Goal: Task Accomplishment & Management: Use online tool/utility

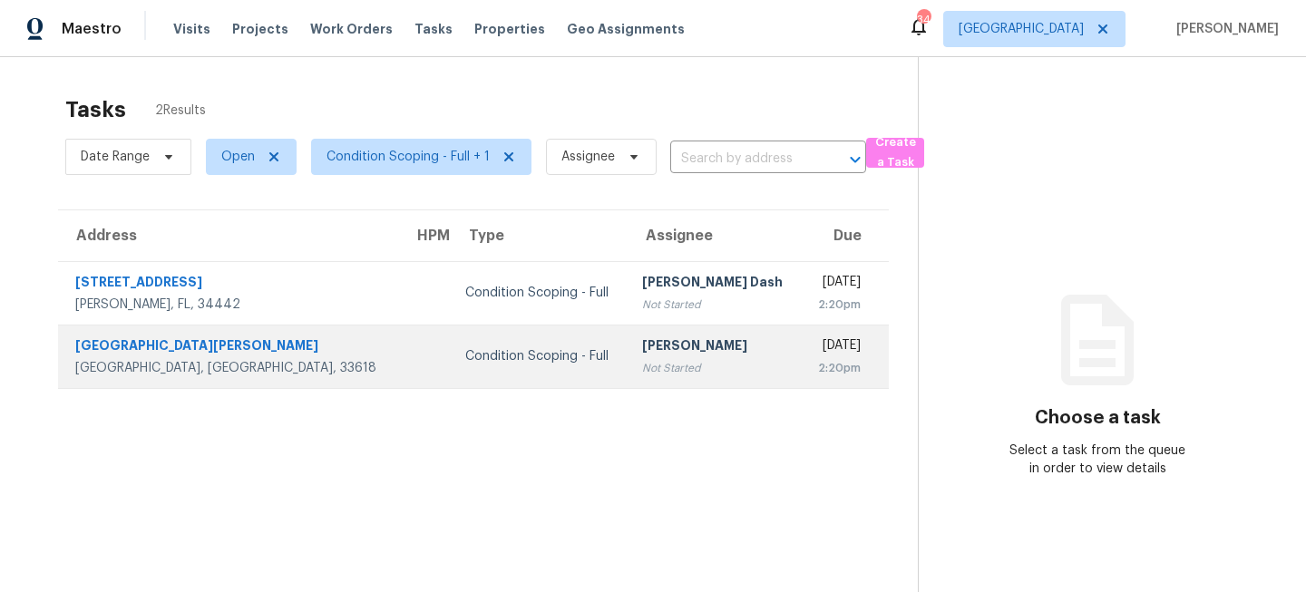
click at [451, 358] on td "Condition Scoping - Full" at bounding box center [539, 356] width 177 height 63
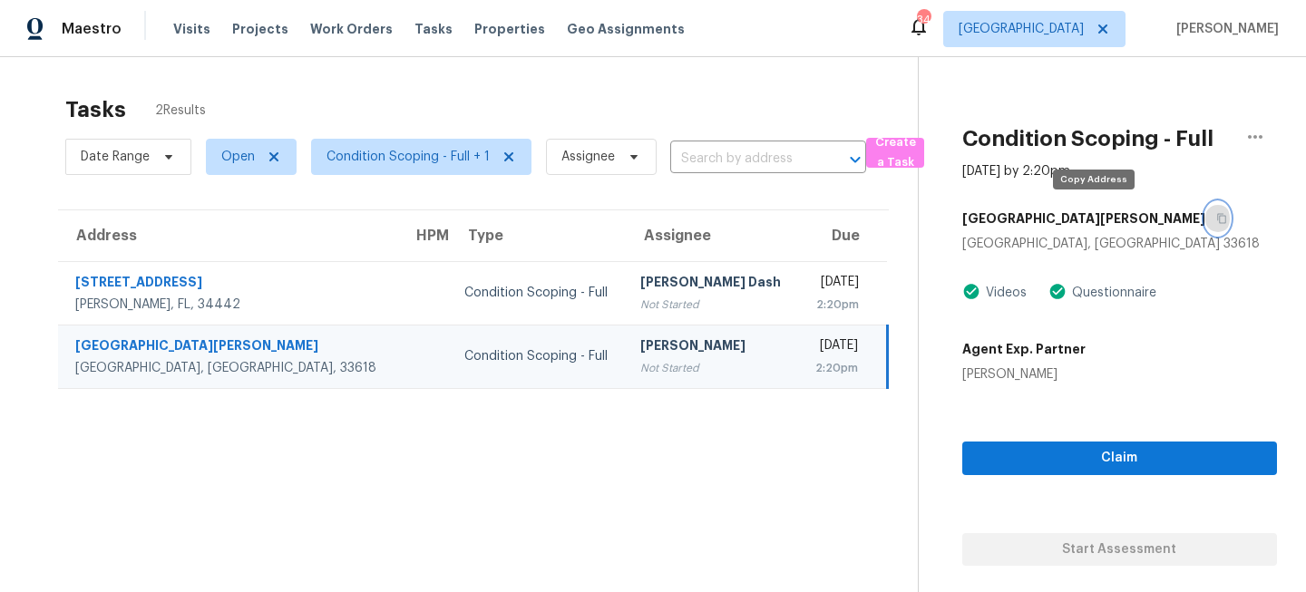
click at [1216, 214] on icon "button" at bounding box center [1221, 218] width 11 height 11
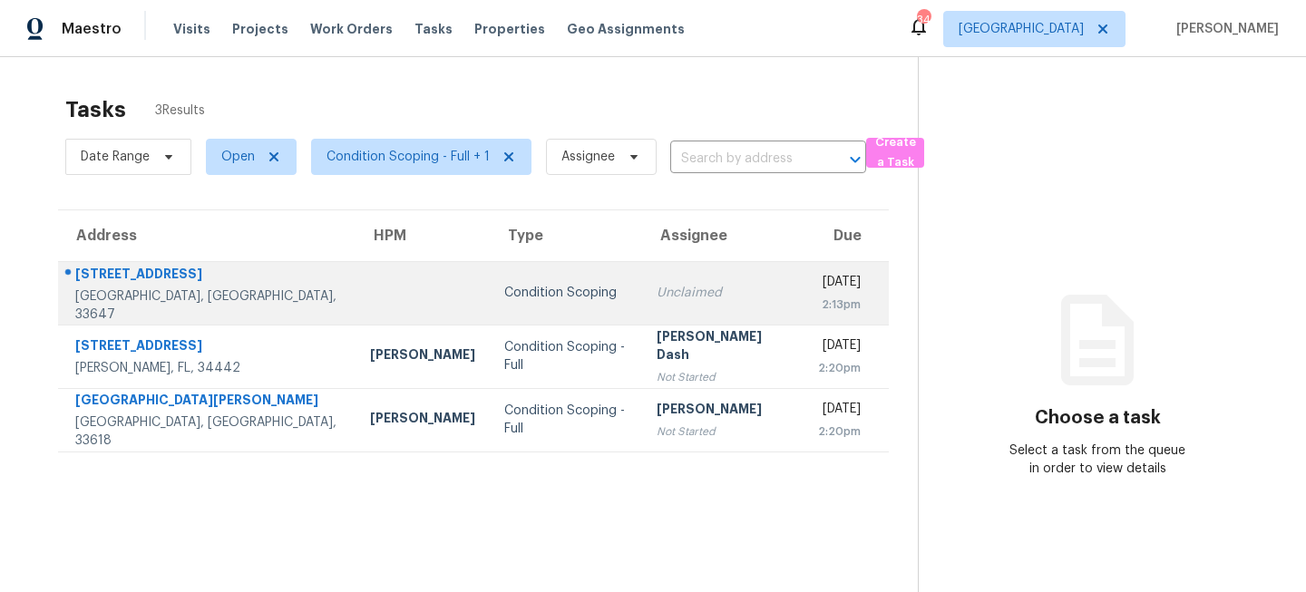
click at [504, 287] on div "Condition Scoping" at bounding box center [565, 293] width 123 height 18
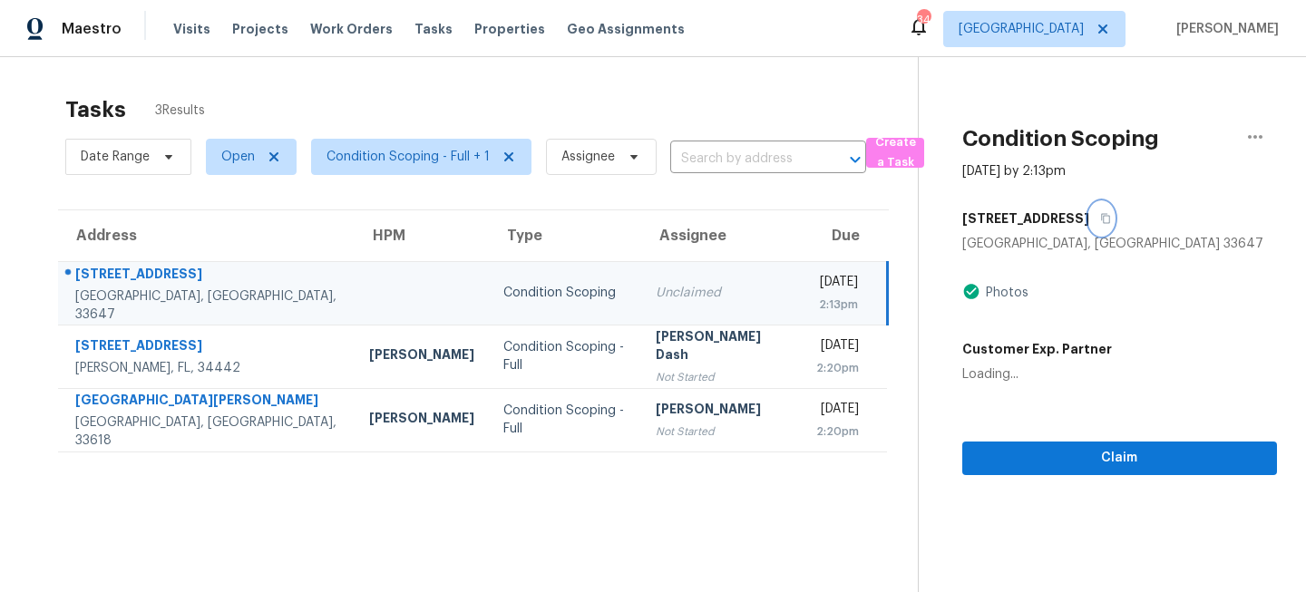
click at [1111, 217] on icon "button" at bounding box center [1105, 218] width 11 height 11
